Goal: Task Accomplishment & Management: Use online tool/utility

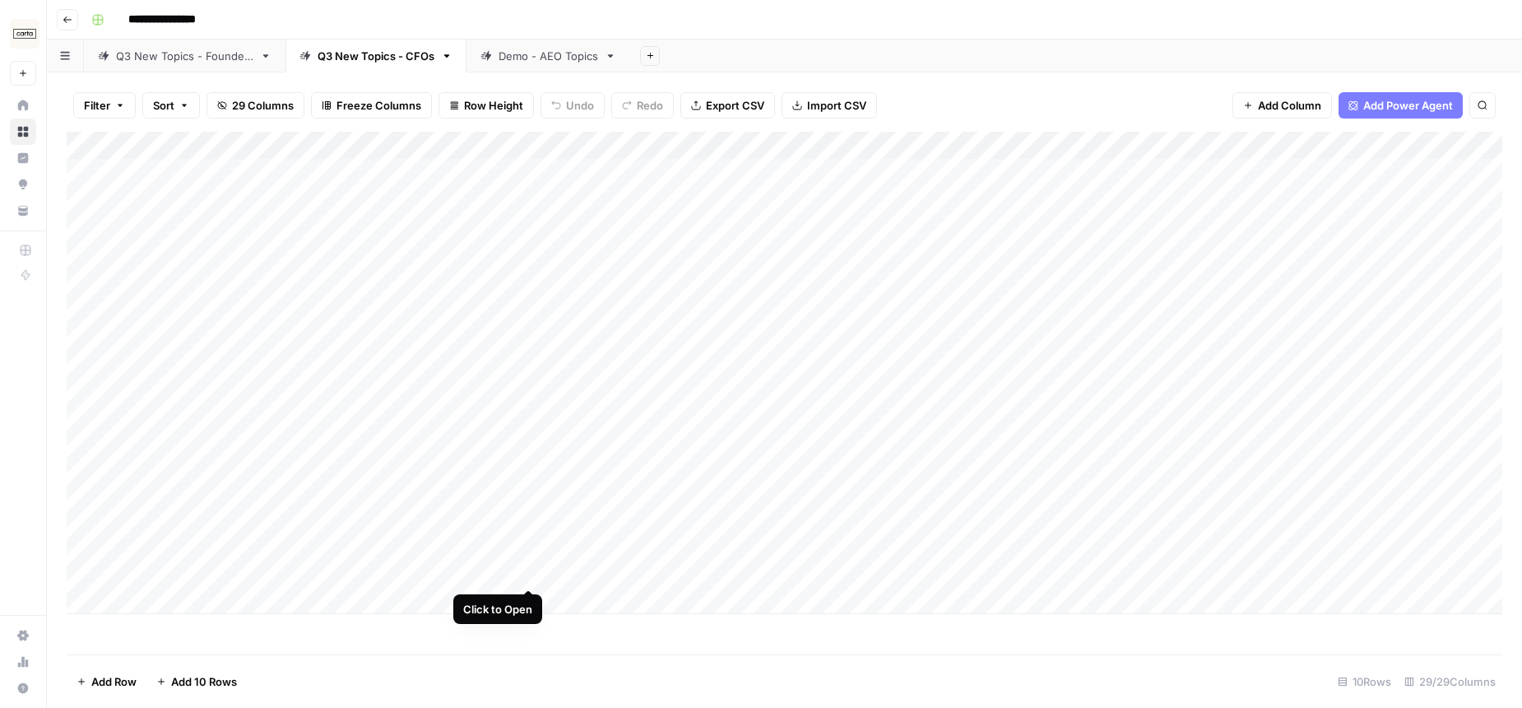
click at [527, 560] on div "Add Column" at bounding box center [785, 373] width 1436 height 482
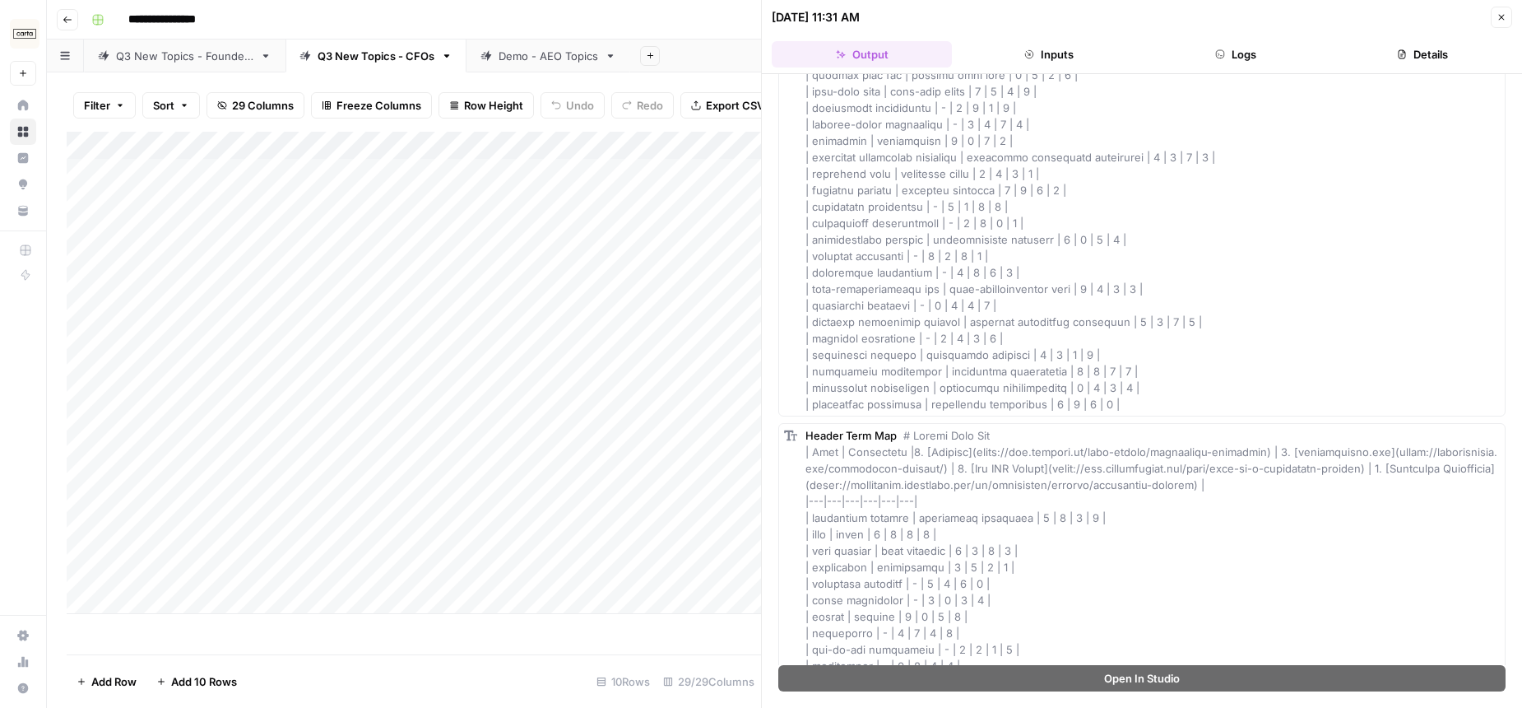
scroll to position [1919, 0]
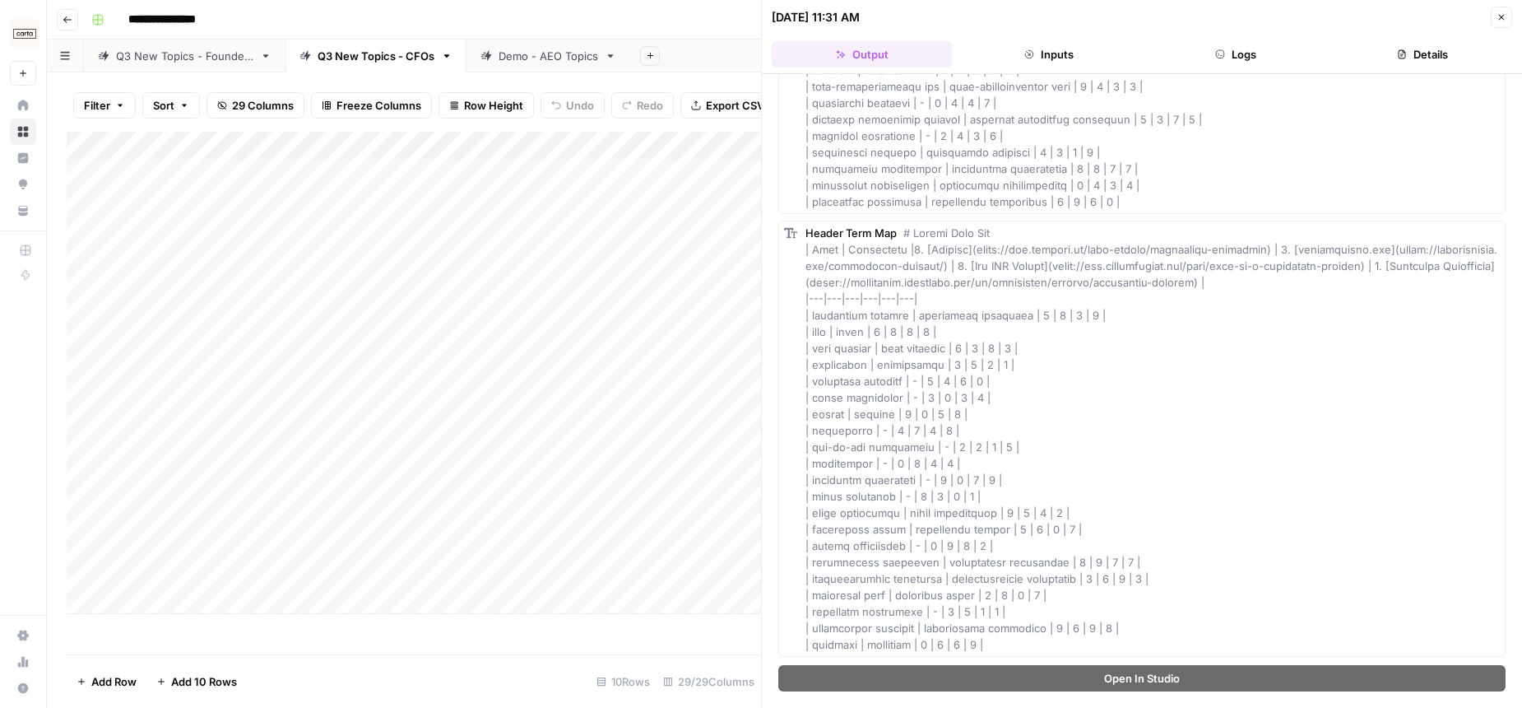
click at [1502, 22] on button "Close" at bounding box center [1501, 17] width 21 height 21
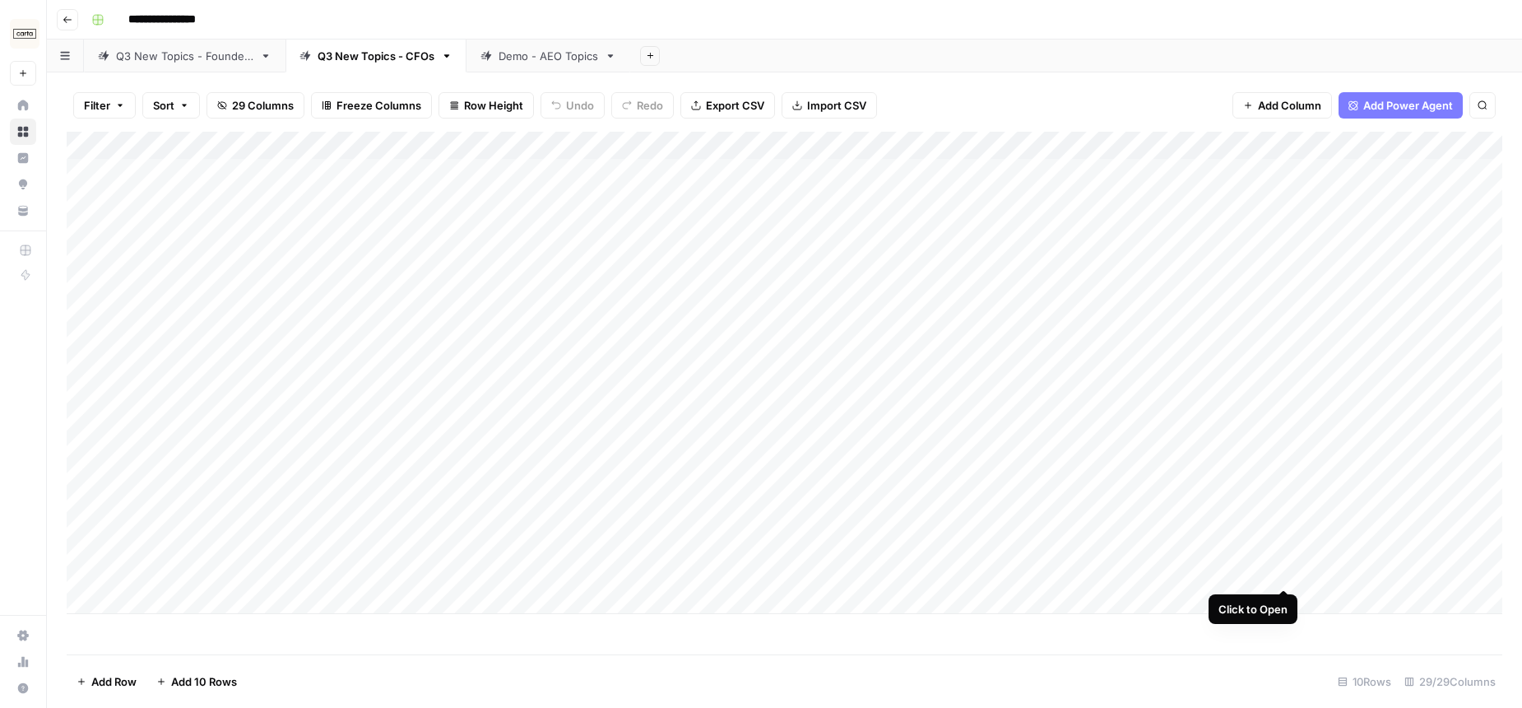
click at [1284, 556] on div "Add Column" at bounding box center [785, 373] width 1436 height 482
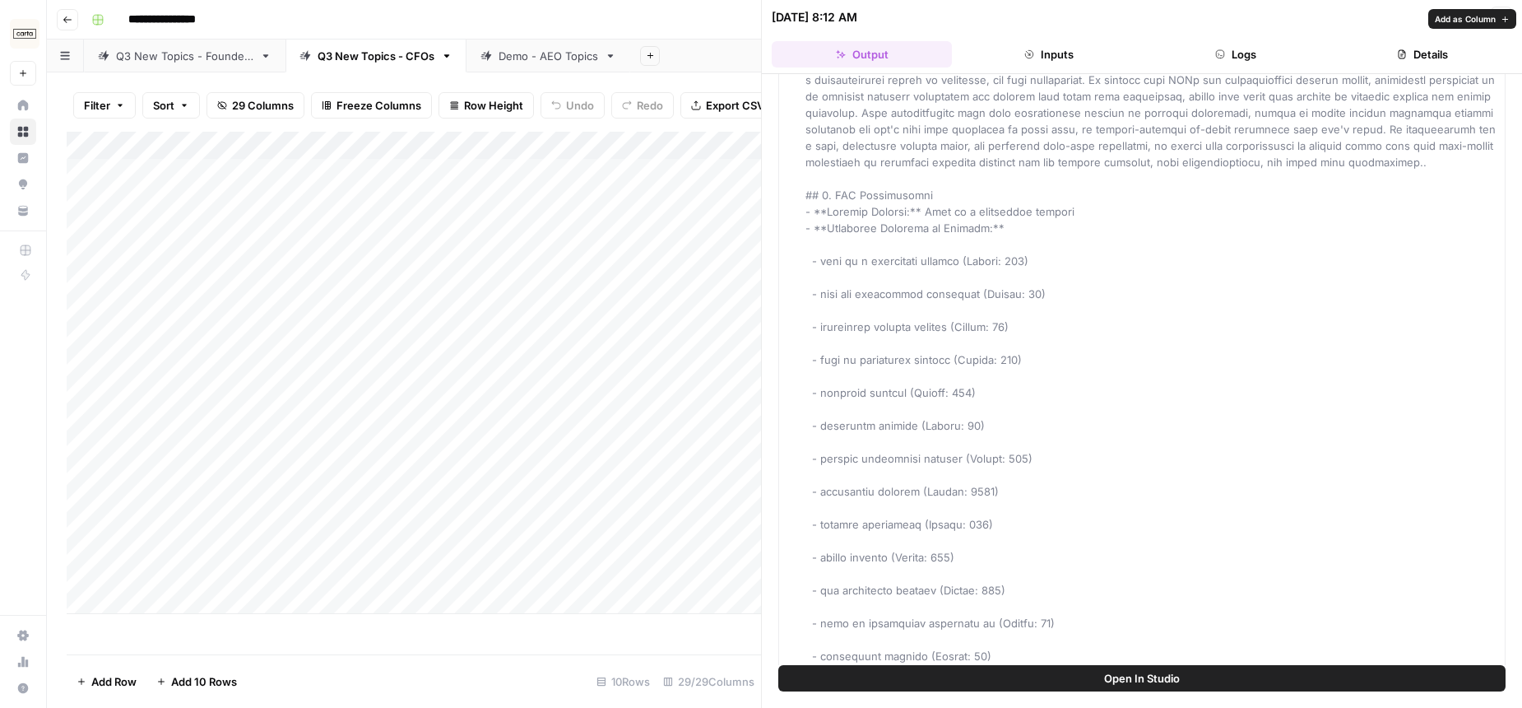
scroll to position [1286, 0]
click at [1500, 16] on icon "button" at bounding box center [1502, 18] width 6 height 6
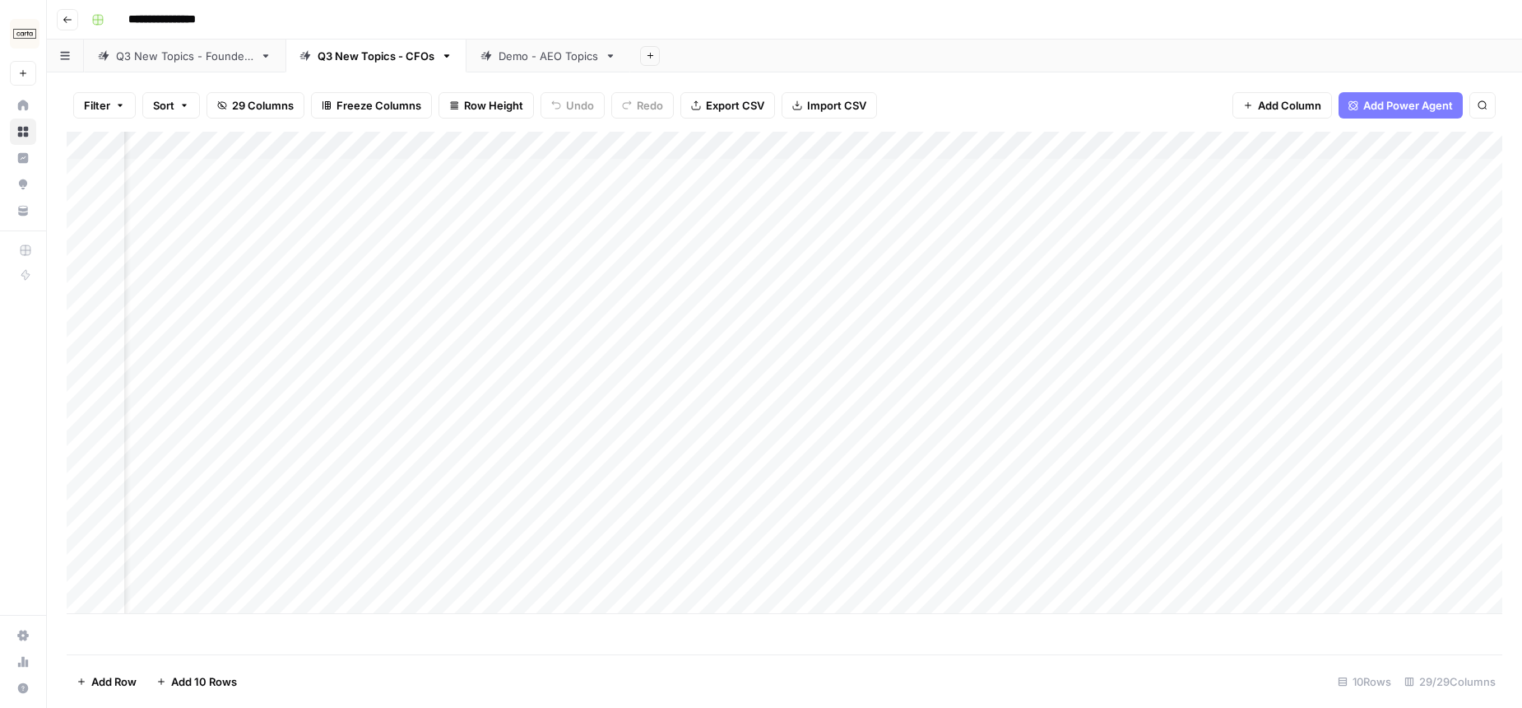
scroll to position [0, 159]
click at [327, 561] on div "Add Column" at bounding box center [785, 373] width 1436 height 482
click at [367, 554] on div "Add Column" at bounding box center [785, 373] width 1436 height 482
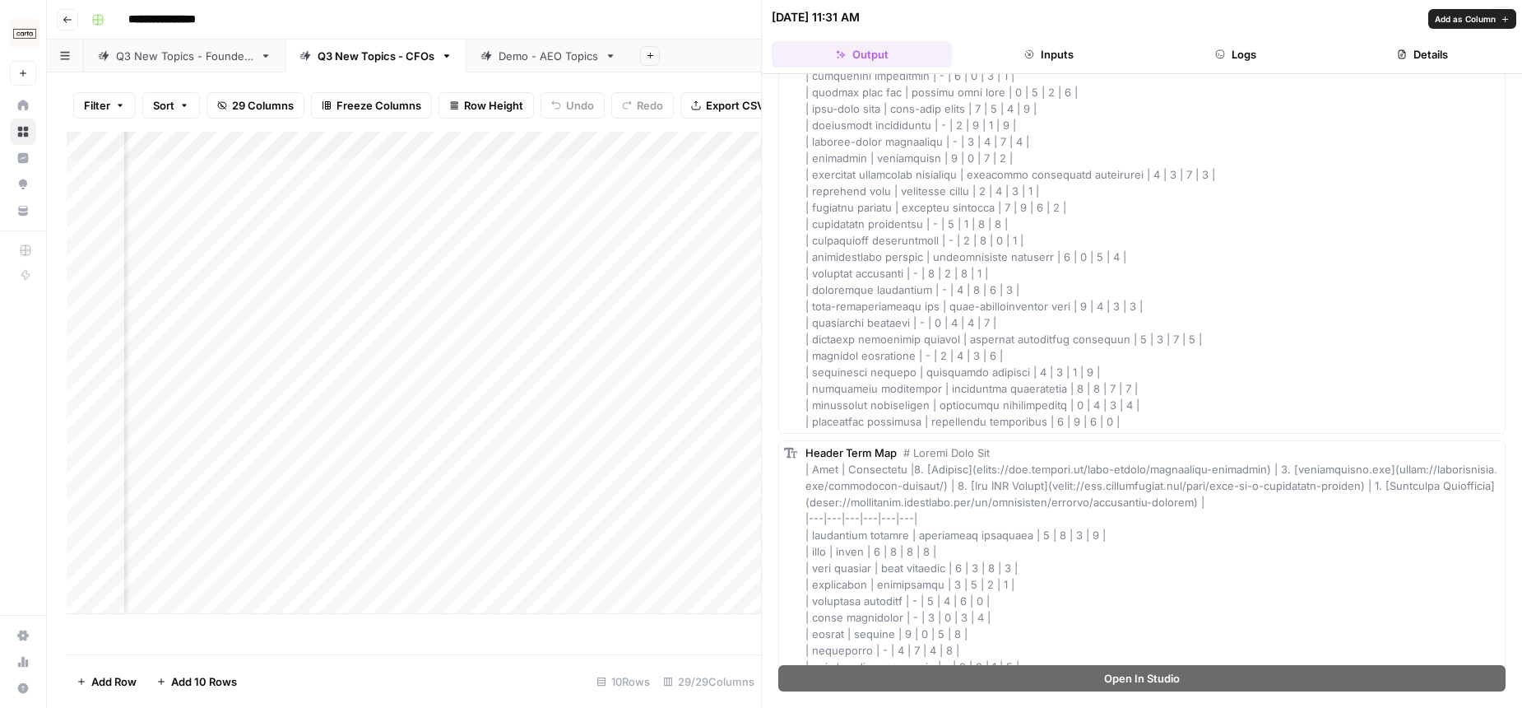
scroll to position [1919, 0]
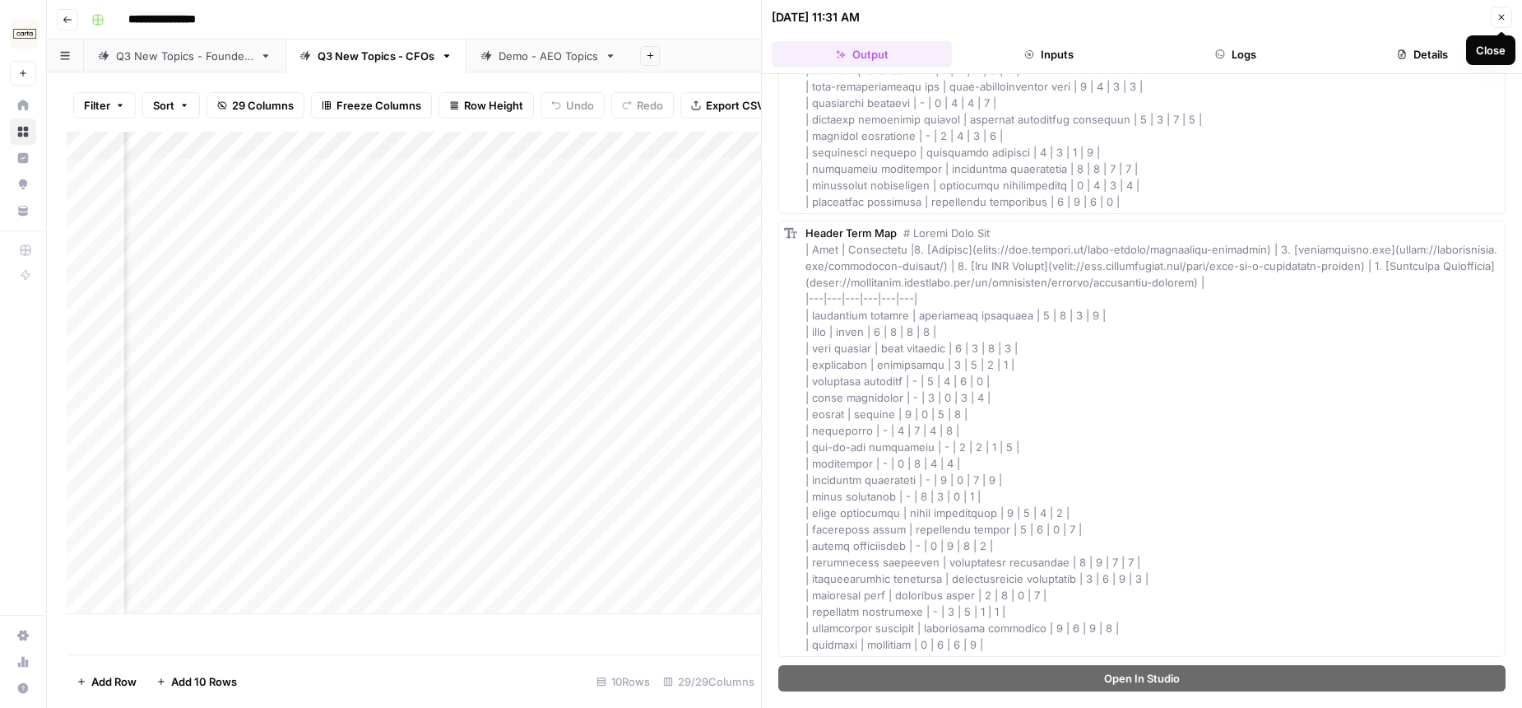
click at [1508, 18] on button "Close" at bounding box center [1501, 17] width 21 height 21
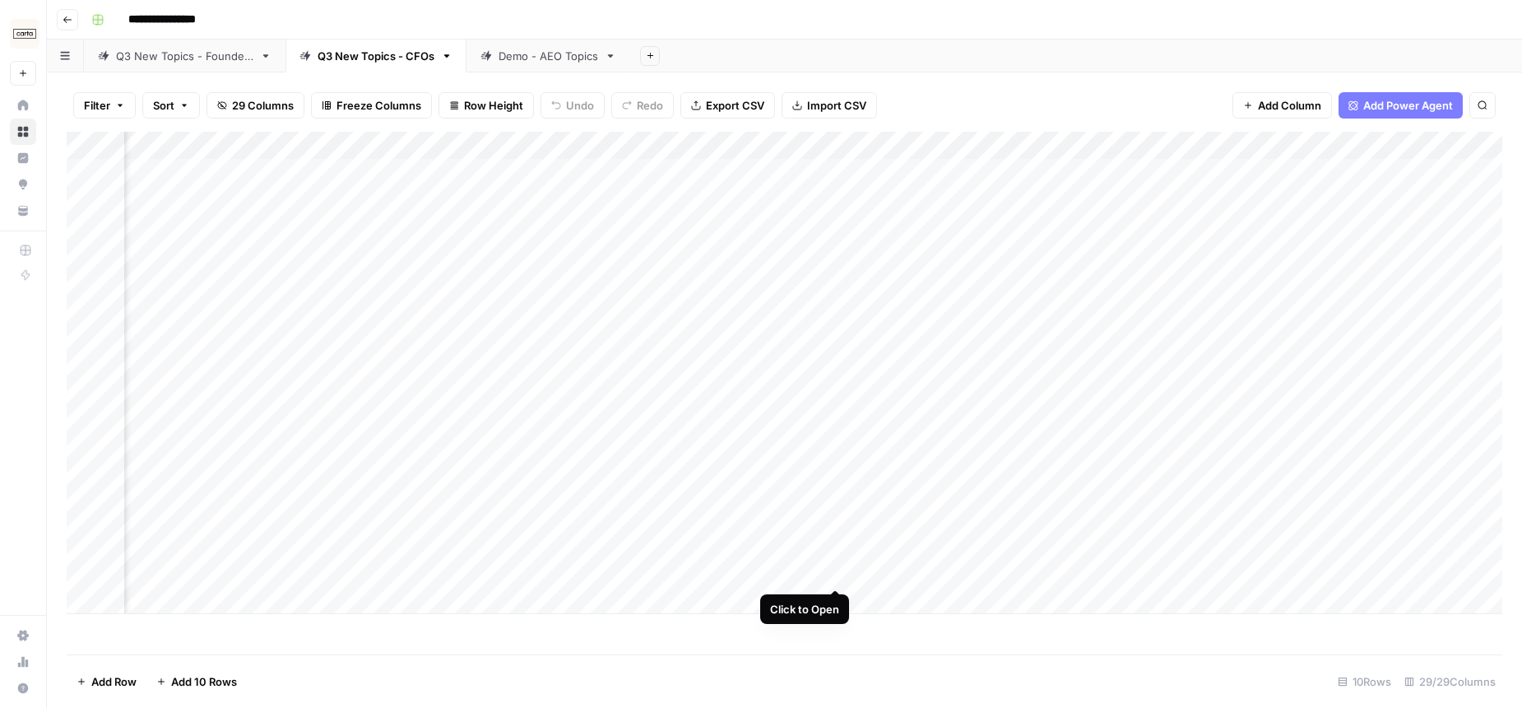
click at [833, 555] on div "Add Column" at bounding box center [785, 373] width 1436 height 482
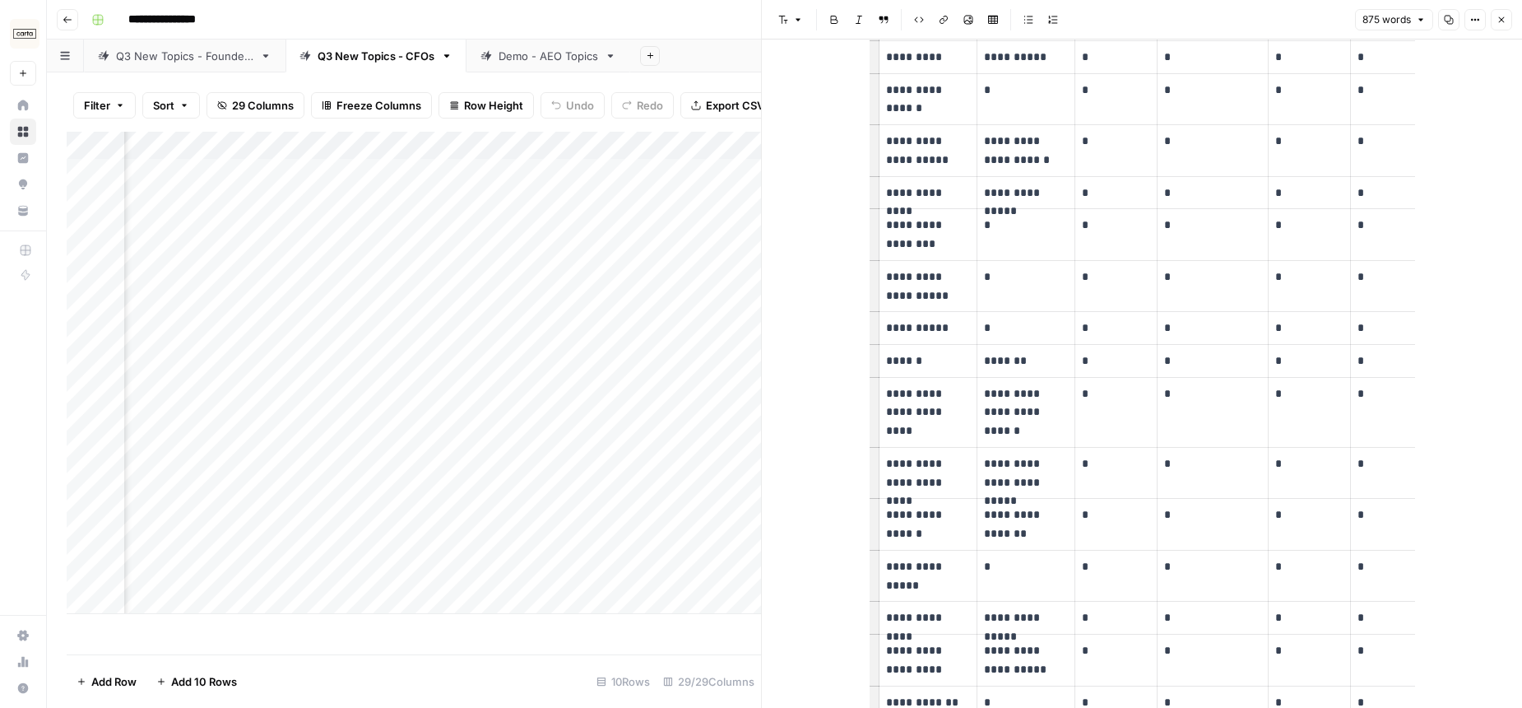
scroll to position [4840, 0]
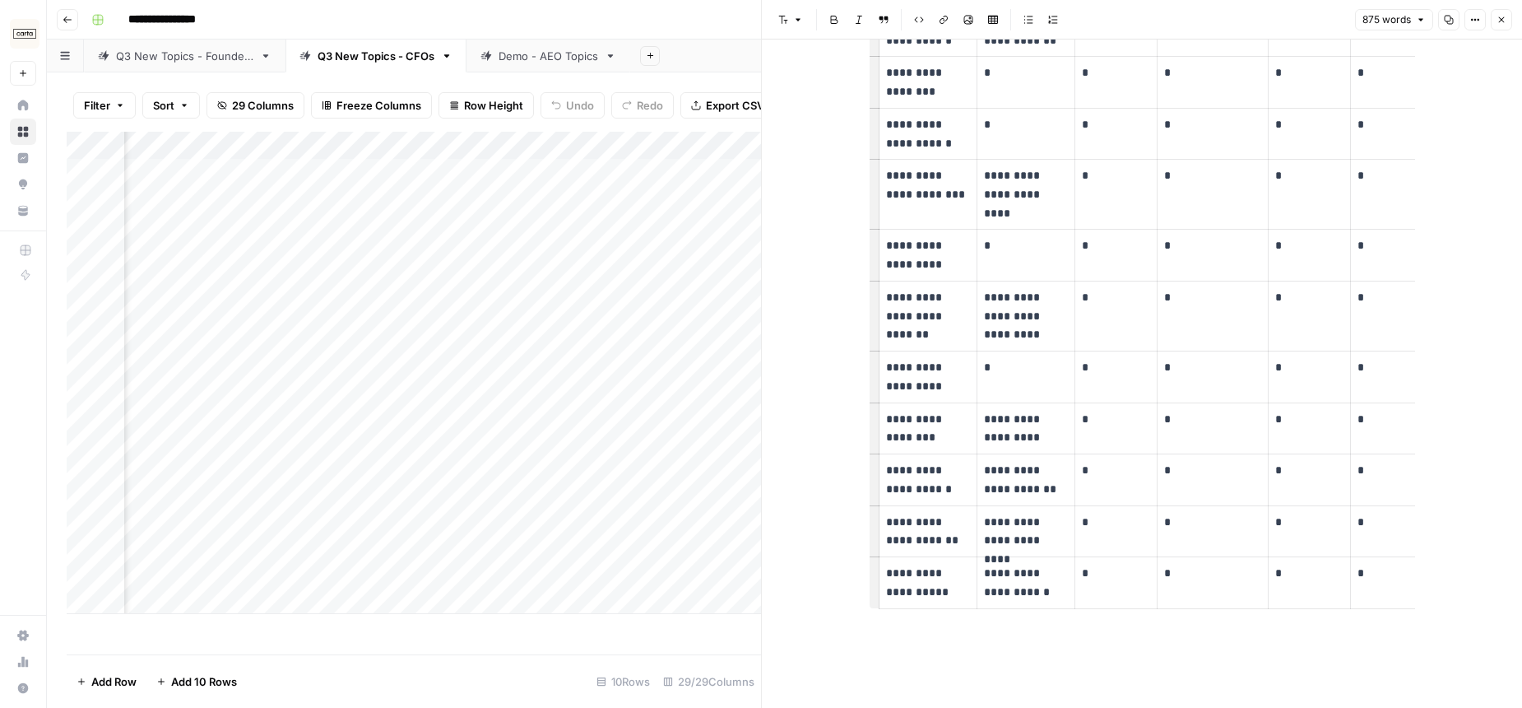
click at [1499, 13] on button "Close" at bounding box center [1501, 19] width 21 height 21
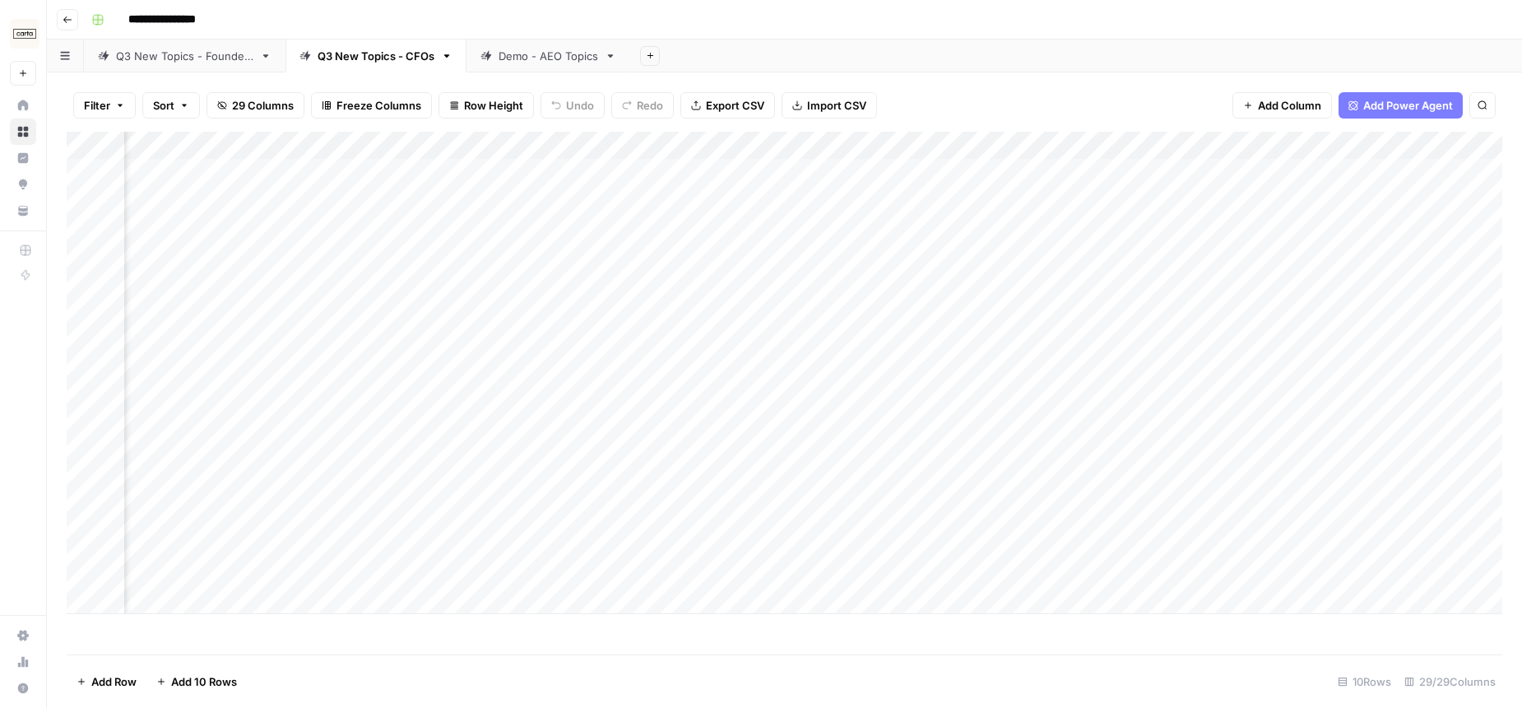
click at [1053, 12] on div "**********" at bounding box center [795, 20] width 1421 height 26
click at [1125, 558] on div "Add Column" at bounding box center [785, 373] width 1436 height 482
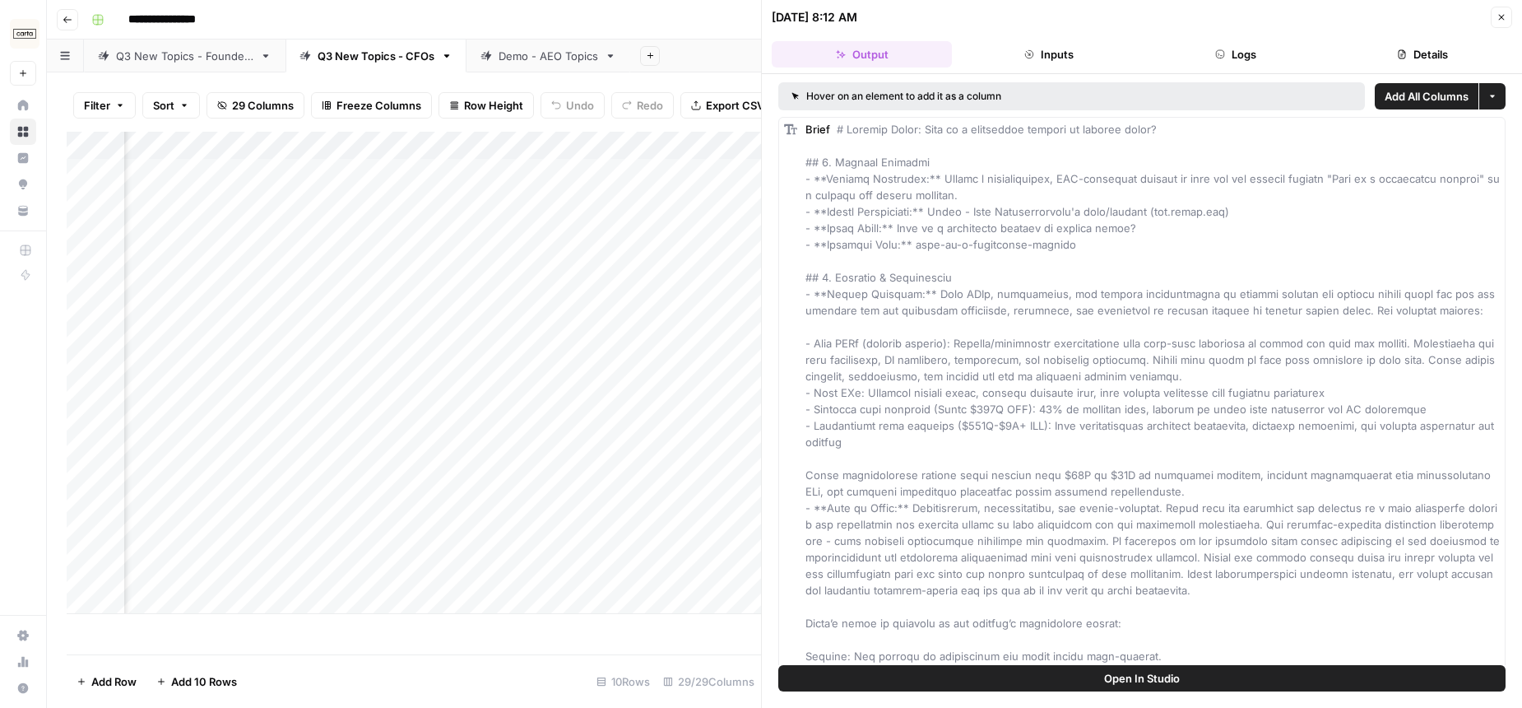
drag, startPoint x: 1502, startPoint y: 16, endPoint x: 1483, endPoint y: 12, distance: 18.8
click at [1502, 16] on icon "button" at bounding box center [1502, 17] width 10 height 10
